Goal: Information Seeking & Learning: Learn about a topic

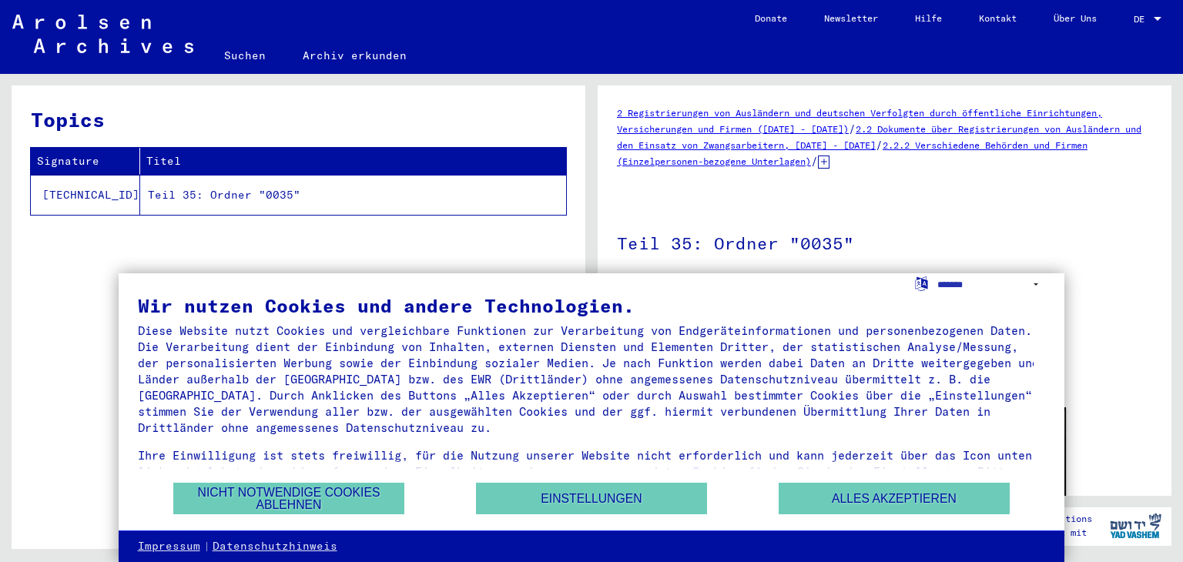
click at [1084, 290] on figure "Anzahl Dokumente 273" at bounding box center [1018, 321] width 267 height 69
click at [886, 503] on button "Alles akzeptieren" at bounding box center [894, 499] width 231 height 32
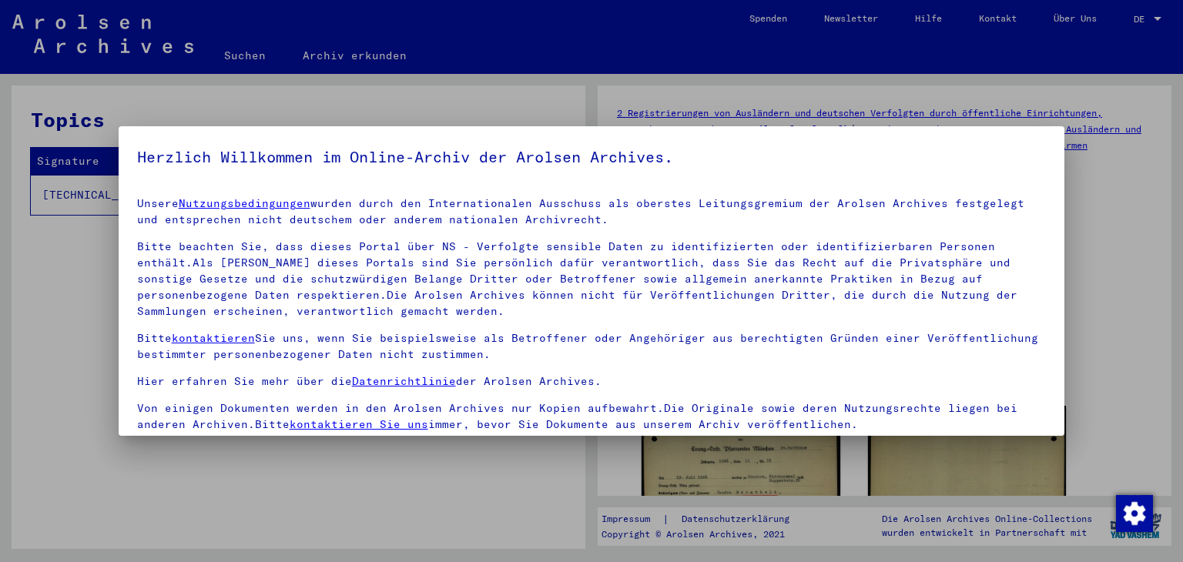
click at [1102, 232] on div at bounding box center [591, 281] width 1183 height 562
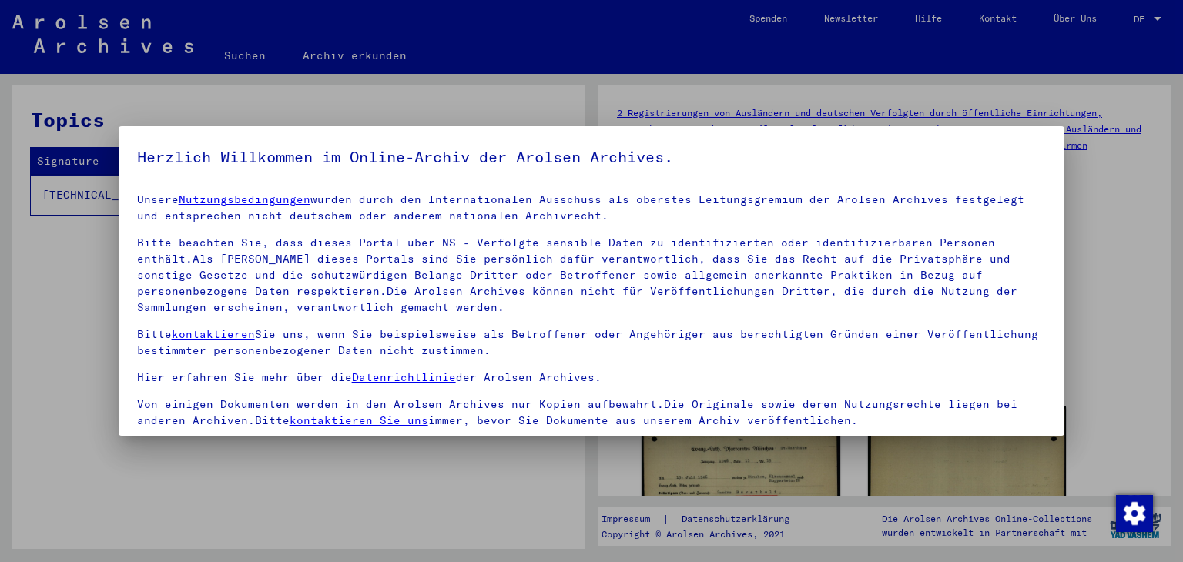
scroll to position [132, 0]
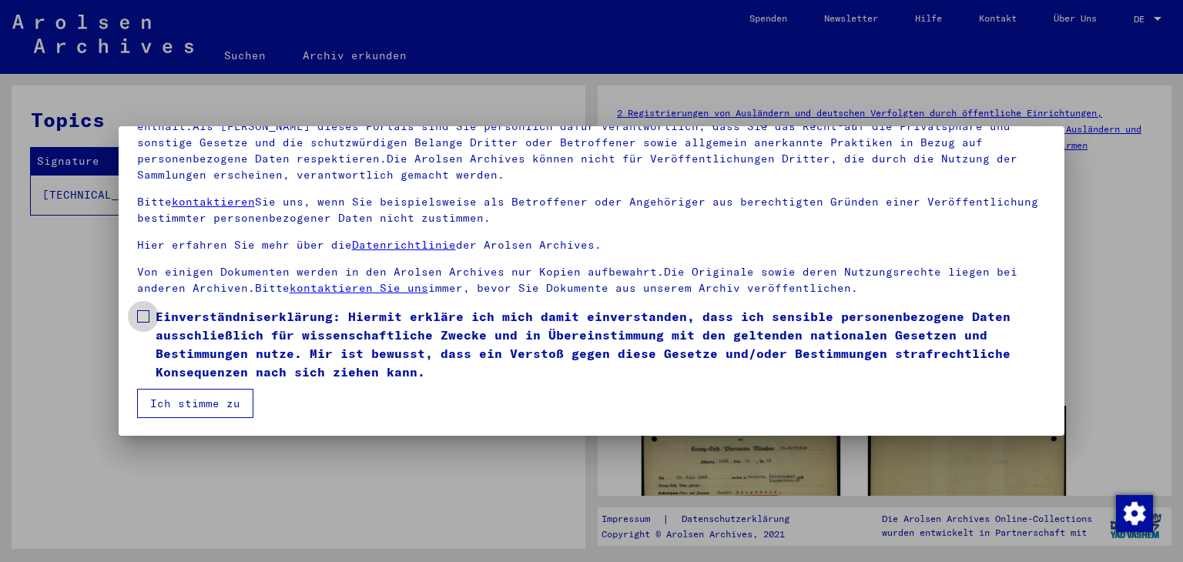
click at [147, 321] on label "Einverständniserklärung: Hiermit erkläre ich mich damit einverstanden, dass ich…" at bounding box center [592, 344] width 910 height 74
click at [177, 404] on button "Ich stimme zu" at bounding box center [195, 403] width 116 height 29
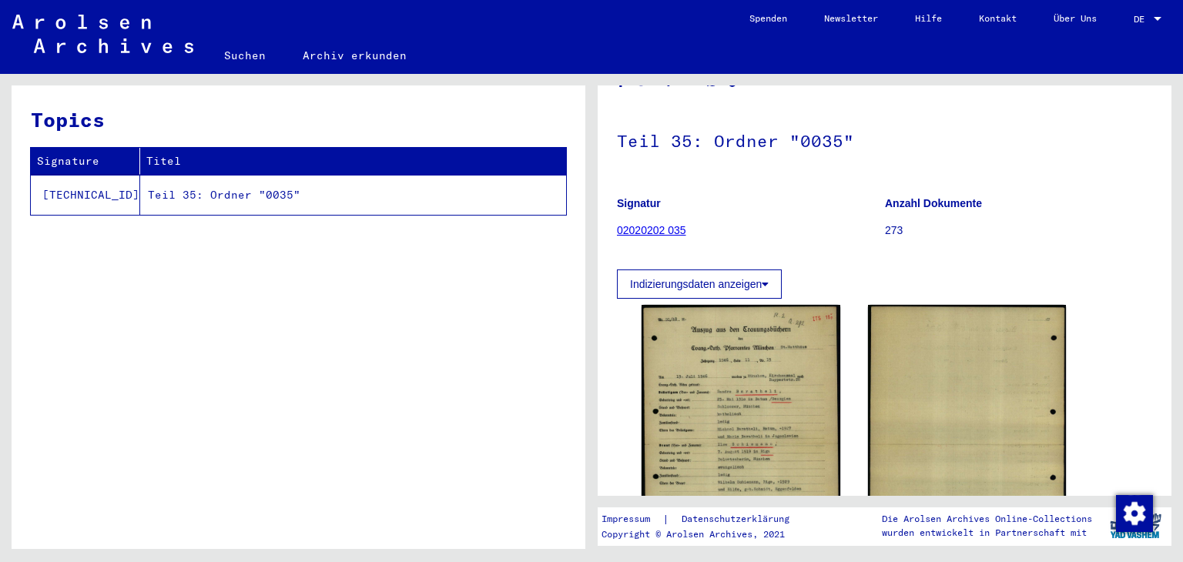
scroll to position [102, 0]
click at [745, 386] on img at bounding box center [741, 442] width 199 height 276
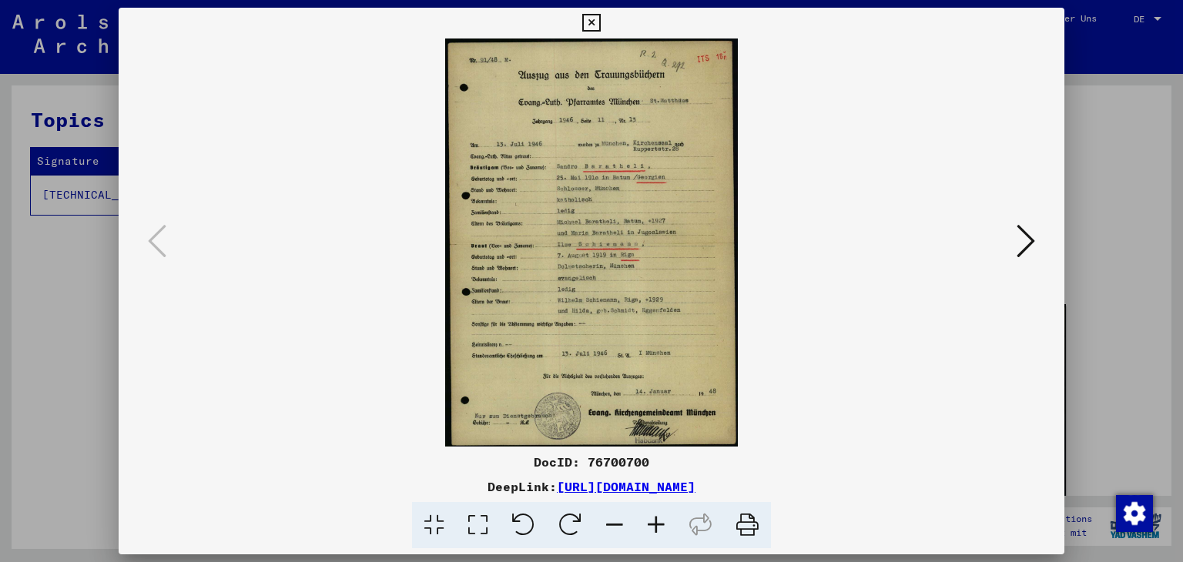
click at [653, 524] on icon at bounding box center [656, 525] width 42 height 47
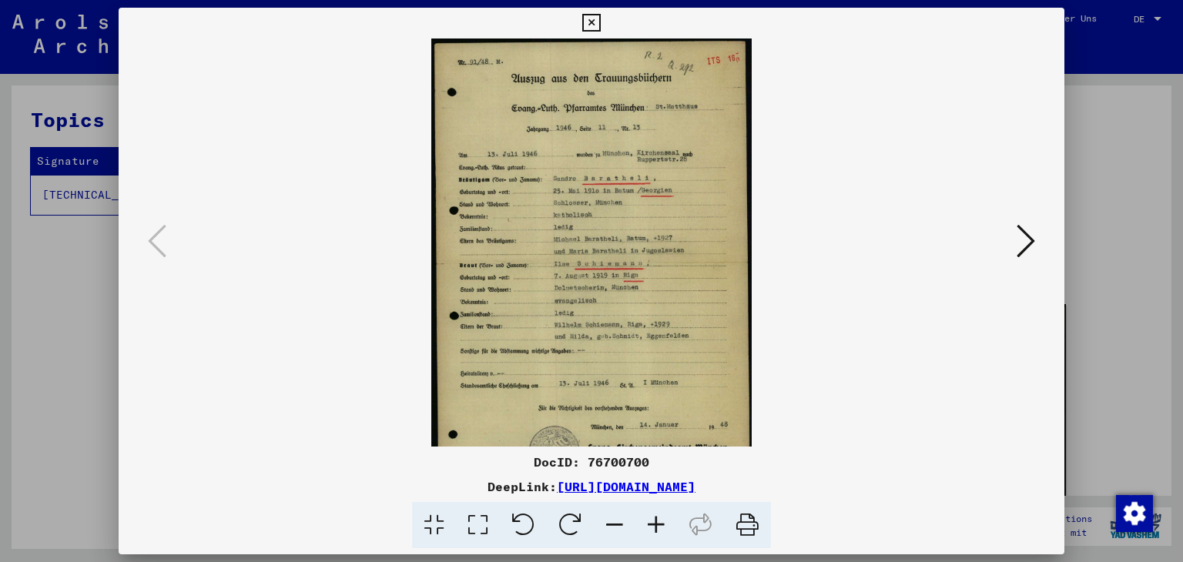
click at [653, 527] on icon at bounding box center [656, 525] width 42 height 47
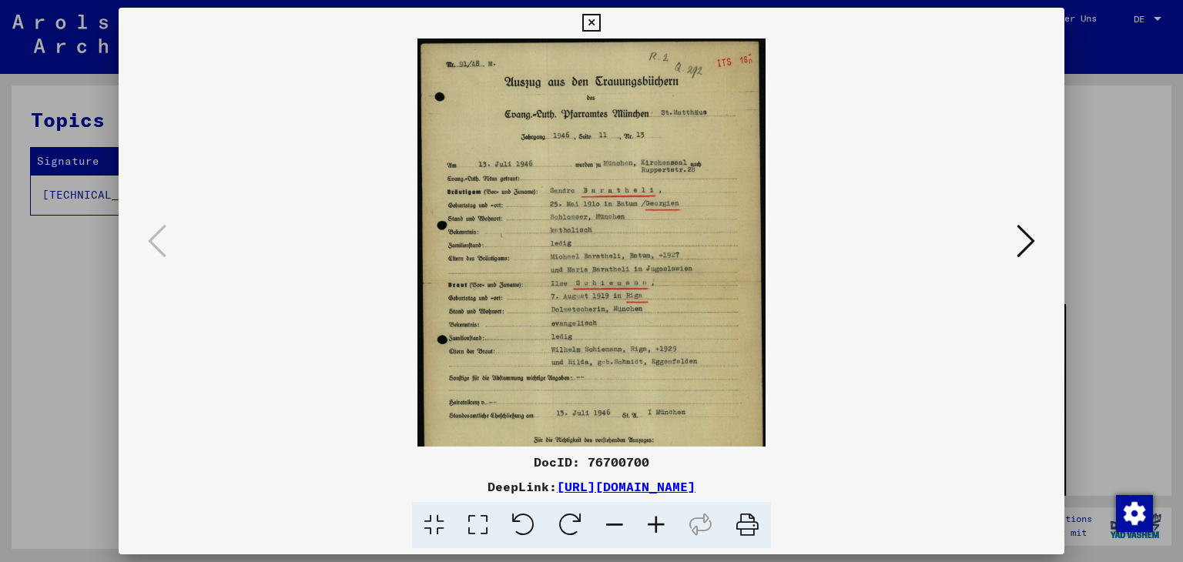
click at [653, 527] on icon at bounding box center [656, 525] width 42 height 47
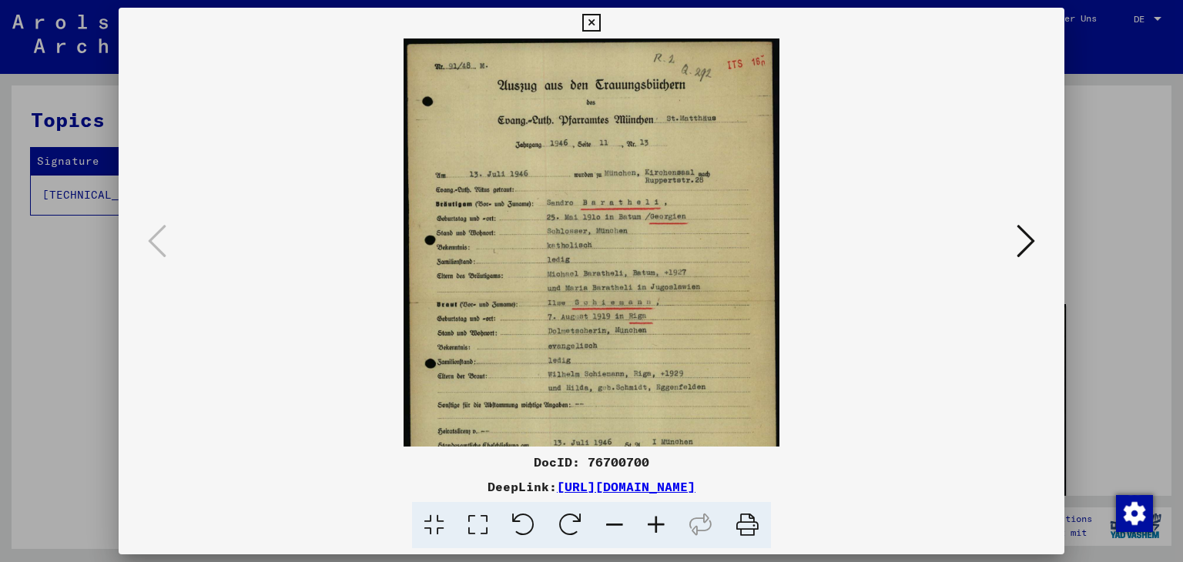
click at [653, 527] on icon at bounding box center [656, 525] width 42 height 47
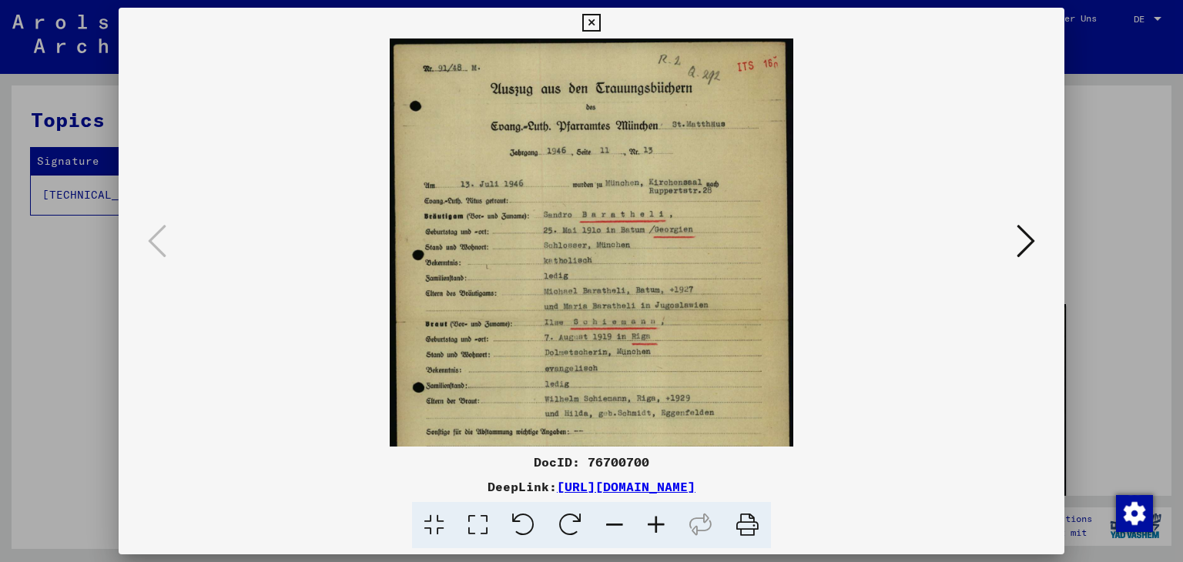
click at [653, 527] on icon at bounding box center [656, 525] width 42 height 47
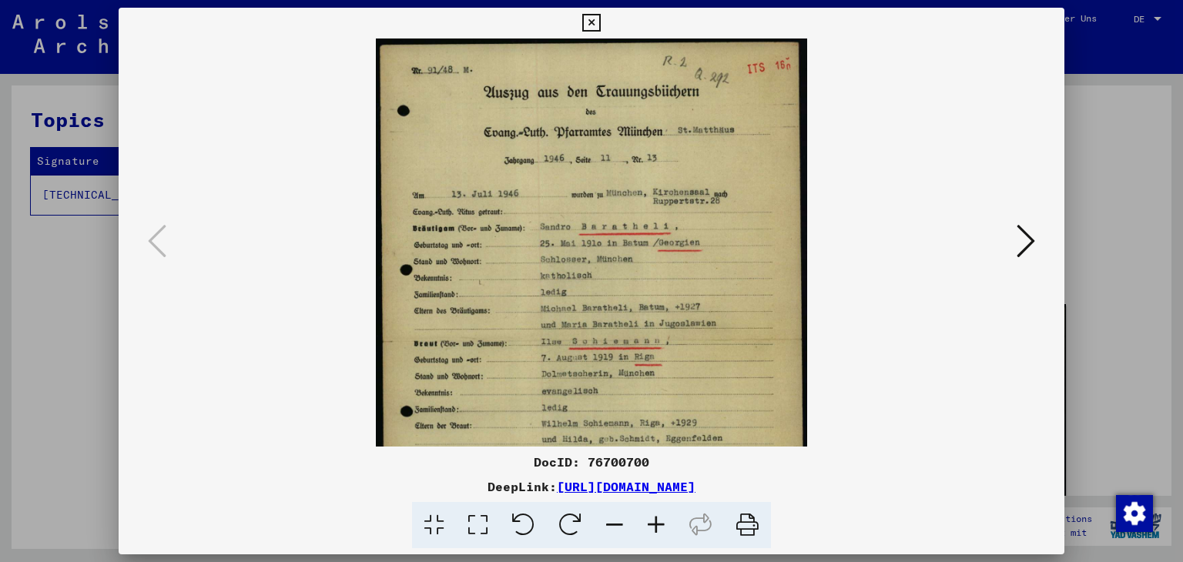
click at [1128, 52] on div at bounding box center [591, 281] width 1183 height 562
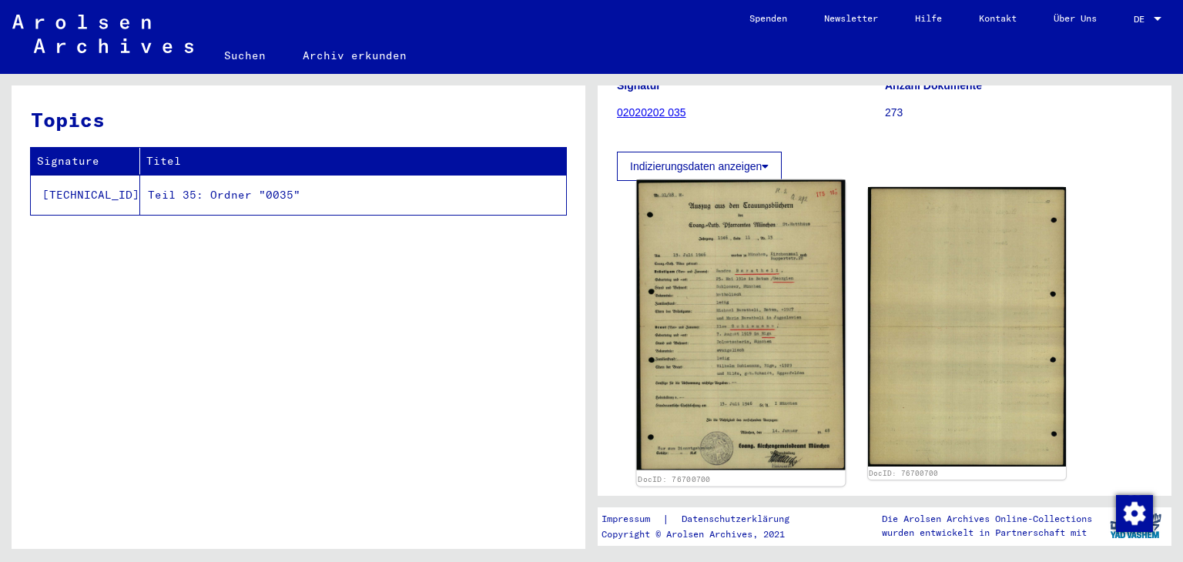
scroll to position [233, 0]
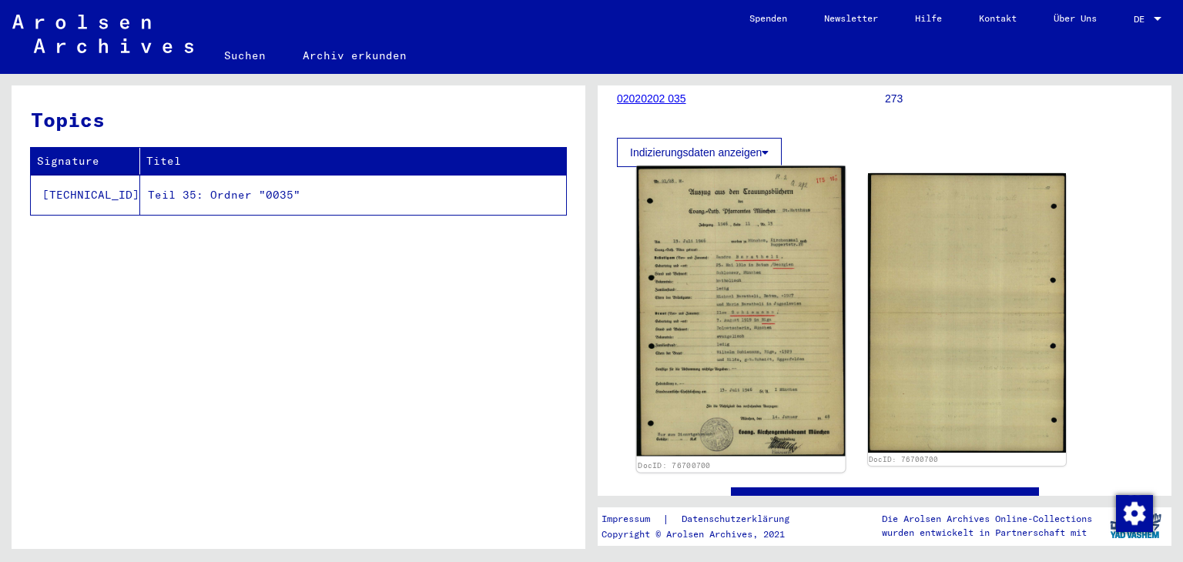
click at [756, 327] on img at bounding box center [741, 311] width 208 height 290
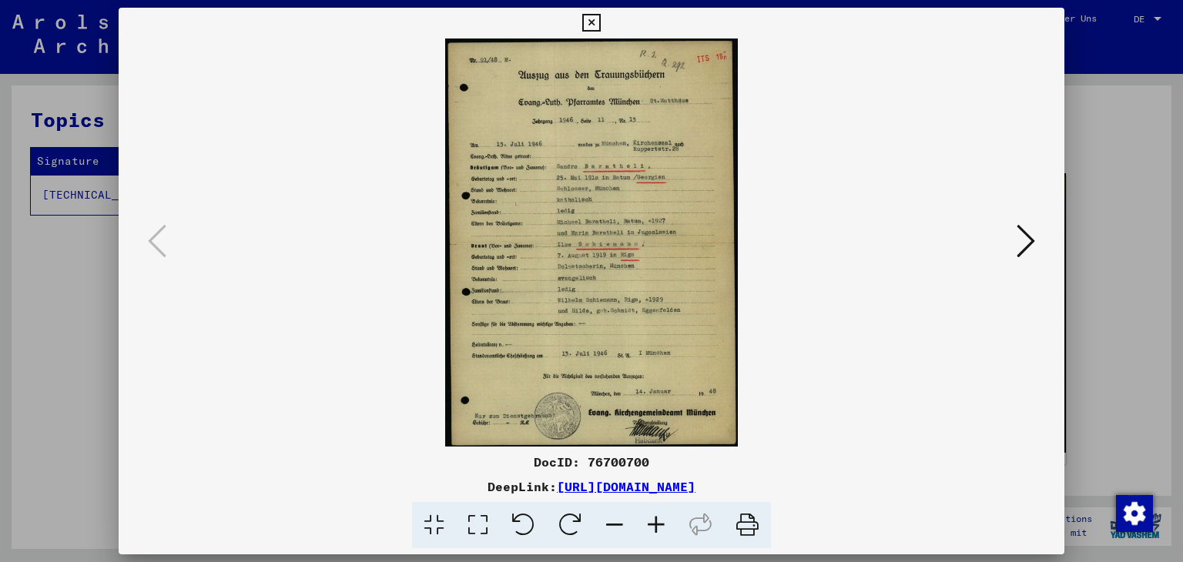
click at [624, 491] on link "[URL][DOMAIN_NAME]" at bounding box center [626, 486] width 139 height 15
